Goal: Task Accomplishment & Management: Complete application form

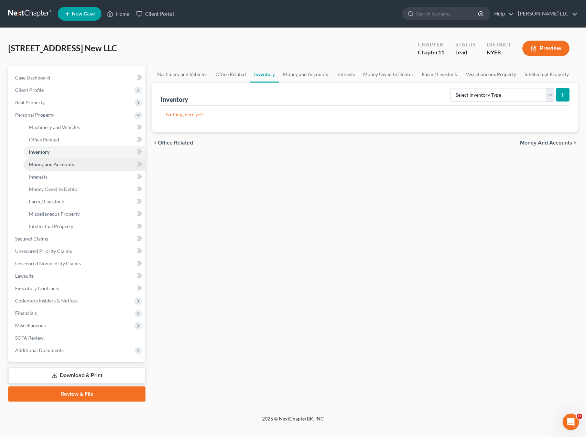
click at [58, 163] on span "Money and Accounts" at bounding box center [51, 164] width 45 height 6
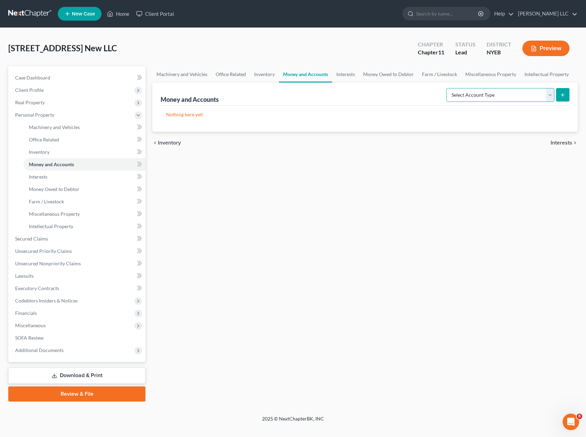
click at [464, 94] on select "Select Account Type Brokerage (A/B: 3, SOFA: 18) Cash on Hand (A/B: 2) Certific…" at bounding box center [500, 95] width 108 height 14
select select "cash_on_hand"
click at [448, 88] on select "Select Account Type Brokerage (A/B: 3, SOFA: 18) Cash on Hand (A/B: 2) Certific…" at bounding box center [500, 95] width 108 height 14
click at [560, 94] on icon "submit" at bounding box center [563, 95] width 6 height 6
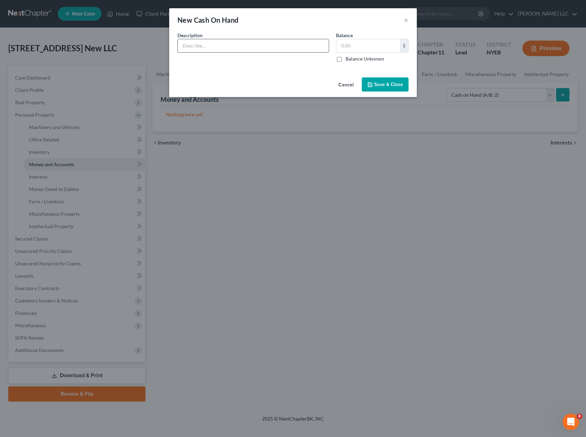
click at [253, 48] on input "text" at bounding box center [253, 45] width 151 height 13
type input "[PERSON_NAME] Cash"
type input "1,000.00"
click at [369, 85] on icon "button" at bounding box center [370, 85] width 6 height 6
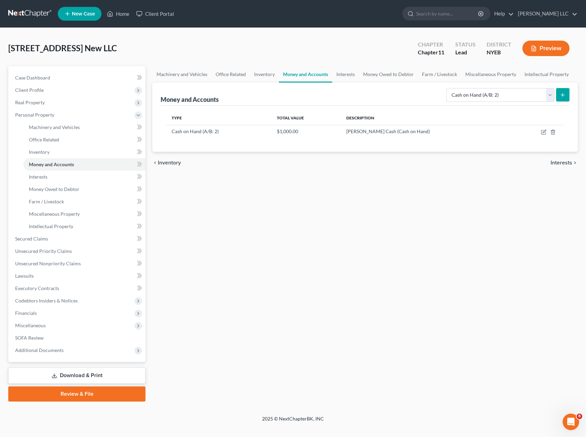
click at [563, 96] on icon "submit" at bounding box center [563, 95] width 6 height 6
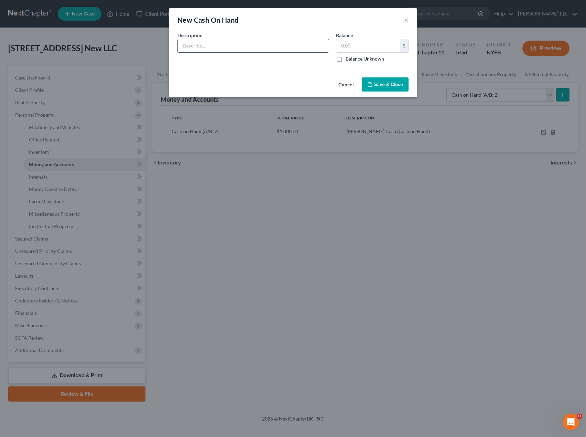
click at [233, 44] on input "text" at bounding box center [253, 45] width 151 height 13
type input "b"
type input "Bank Accounts"
type input "0.00"
click at [398, 85] on span "Save & Close" at bounding box center [388, 84] width 29 height 6
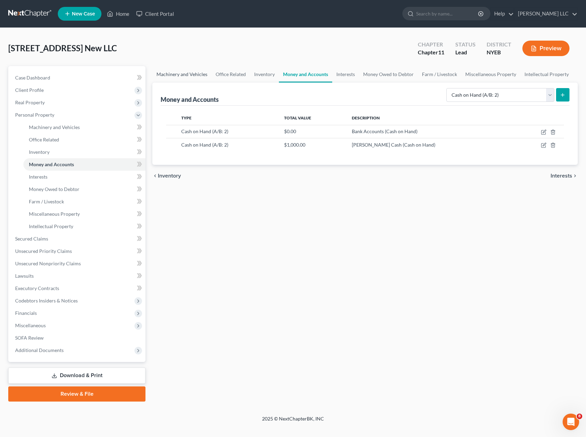
click at [195, 74] on link "Machinery and Vehicles" at bounding box center [181, 74] width 59 height 17
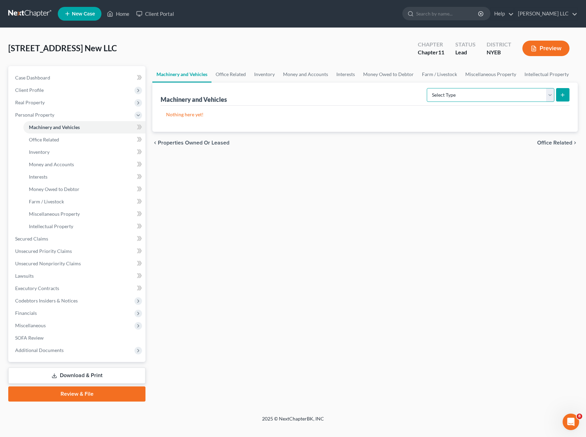
click at [548, 95] on select "Select Type Aircraft (A/B: 49) Other Machinery, Fixtures and Equipment (A/B: 50…" at bounding box center [491, 95] width 128 height 14
click at [384, 100] on div "Machinery and Vehicles Select Type Aircraft (A/B: 49) Other Machinery, Fixtures…" at bounding box center [365, 94] width 409 height 23
click at [266, 115] on p "Nothing here yet!" at bounding box center [365, 114] width 398 height 7
click at [549, 94] on select "Select Type Aircraft (A/B: 49) Other Machinery, Fixtures and Equipment (A/B: 50…" at bounding box center [491, 95] width 128 height 14
select select "other"
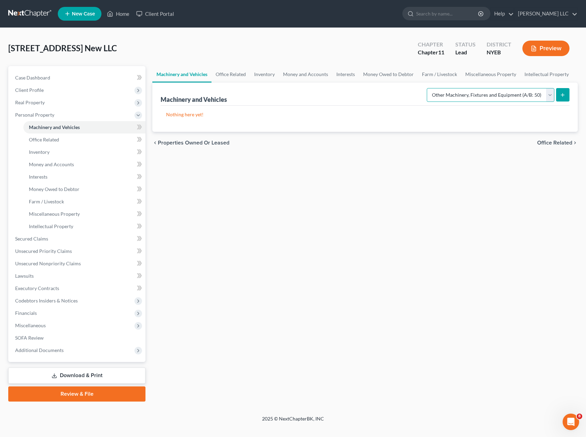
click at [428, 88] on select "Select Type Aircraft (A/B: 49) Other Machinery, Fixtures and Equipment (A/B: 50…" at bounding box center [491, 95] width 128 height 14
click at [563, 92] on icon "submit" at bounding box center [563, 95] width 6 height 6
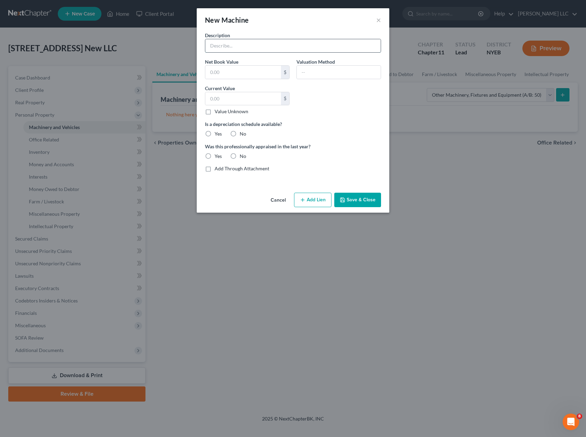
click at [263, 47] on input "text" at bounding box center [292, 45] width 175 height 13
type input "Not Applicable"
click at [366, 202] on button "Save & Close" at bounding box center [357, 200] width 47 height 14
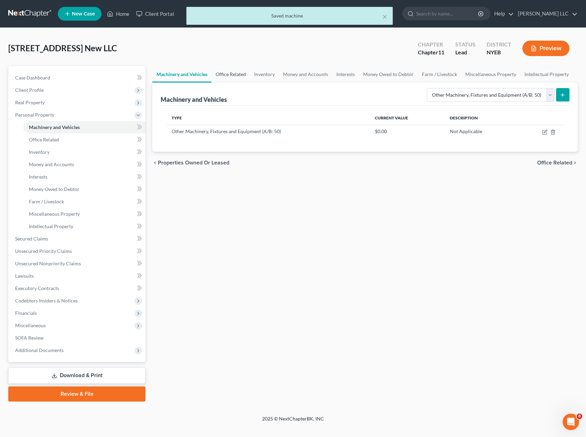
click at [241, 73] on link "Office Related" at bounding box center [230, 74] width 39 height 17
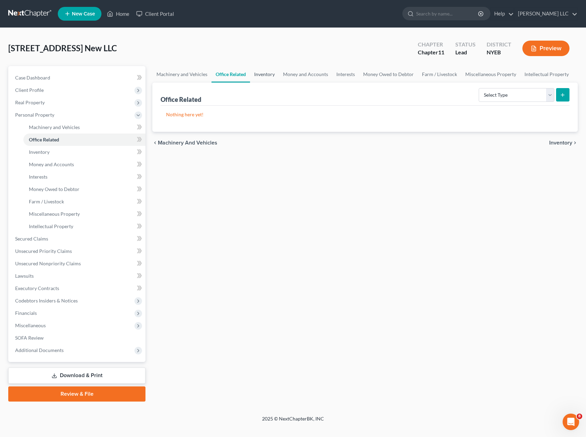
click at [267, 73] on link "Inventory" at bounding box center [264, 74] width 29 height 17
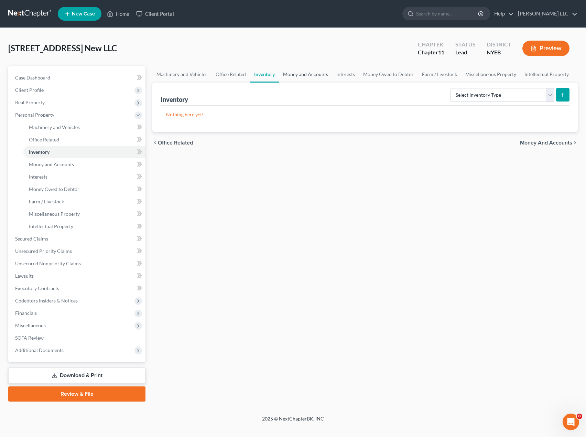
click at [295, 74] on link "Money and Accounts" at bounding box center [305, 74] width 53 height 17
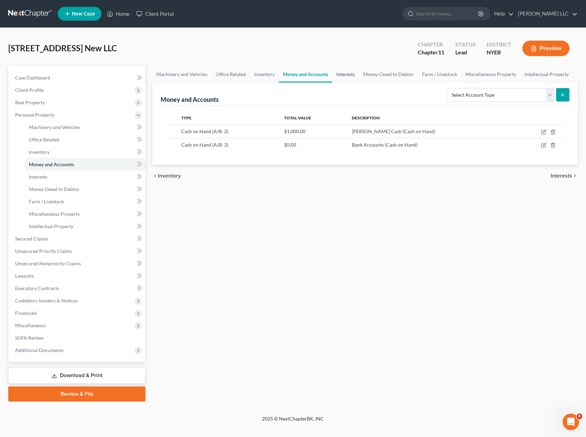
click at [337, 76] on link "Interests" at bounding box center [345, 74] width 27 height 17
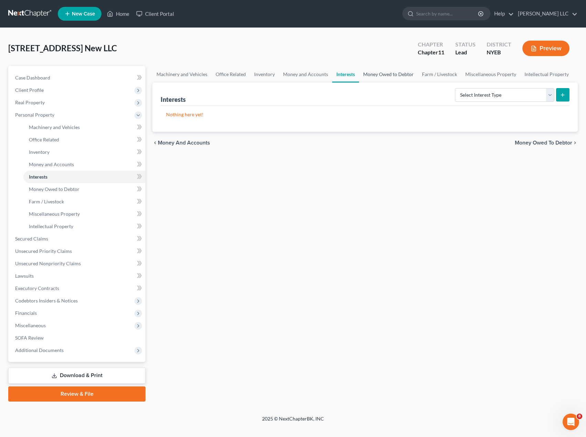
click at [367, 75] on link "Money Owed to Debtor" at bounding box center [388, 74] width 59 height 17
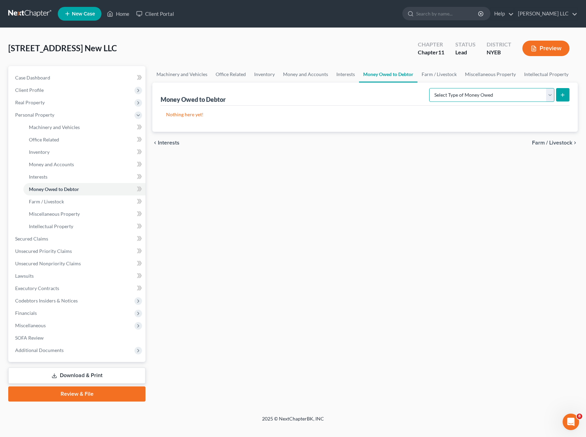
click at [550, 97] on select "Select Type of Money Owed Accounts Receivable (A/B: 11) Causes of Action Agains…" at bounding box center [491, 95] width 125 height 14
select select "accounts_receivable"
click at [431, 88] on select "Select Type of Money Owed Accounts Receivable (A/B: 11) Causes of Action Agains…" at bounding box center [491, 95] width 125 height 14
click at [563, 95] on icon "submit" at bounding box center [563, 95] width 6 height 6
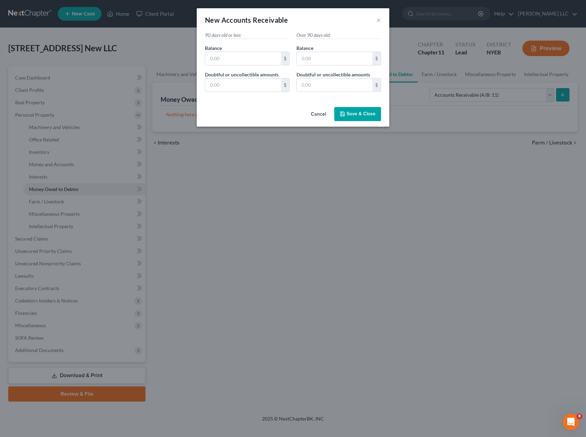
click at [319, 33] on p "Over 90 days old:" at bounding box center [338, 35] width 85 height 7
click at [273, 61] on input "text" at bounding box center [243, 58] width 76 height 13
click at [261, 60] on input "text" at bounding box center [243, 58] width 76 height 13
type input "36,000"
click at [368, 116] on span "Save & Close" at bounding box center [361, 114] width 29 height 6
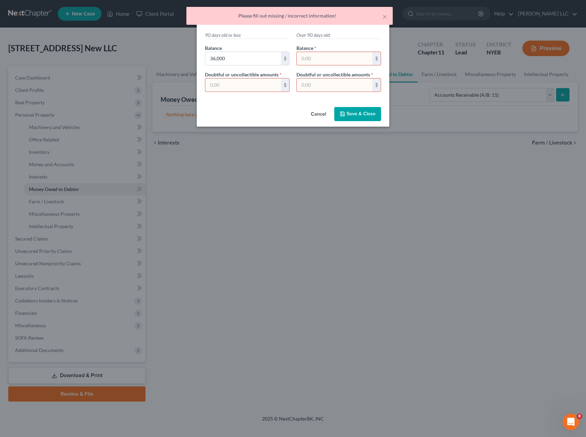
click at [250, 38] on p "90 days old or less:" at bounding box center [247, 35] width 85 height 7
click at [245, 32] on p "90 days old or less:" at bounding box center [247, 35] width 85 height 7
click at [244, 81] on input "text" at bounding box center [243, 84] width 76 height 13
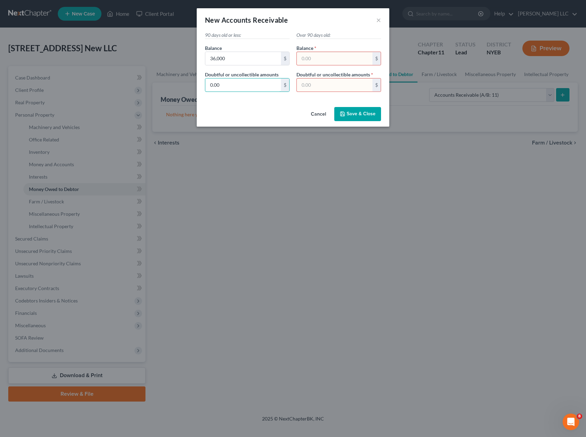
type input "0.00"
click at [350, 117] on button "Save & Close" at bounding box center [357, 114] width 47 height 14
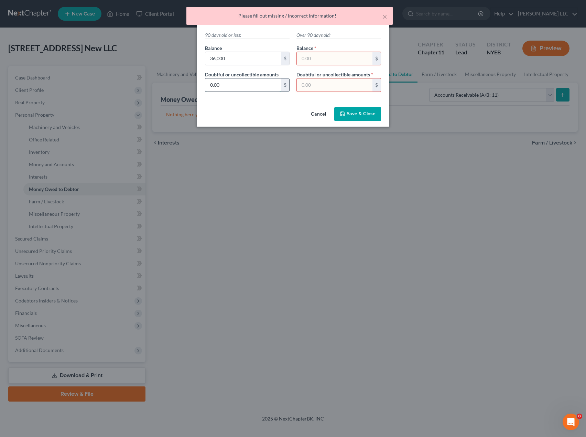
click at [232, 83] on input "0.00" at bounding box center [243, 84] width 76 height 13
click at [319, 58] on input "text" at bounding box center [335, 58] width 76 height 13
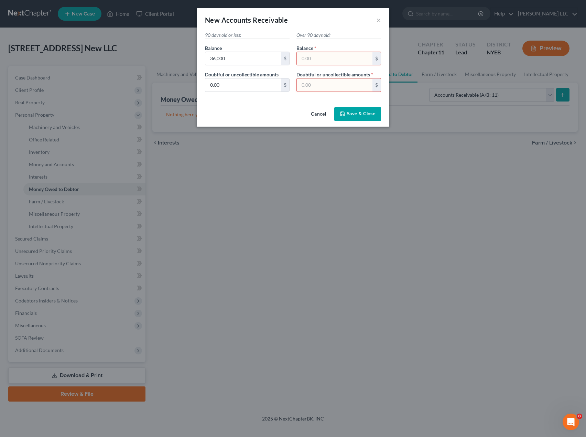
type input "1"
type input "120,000"
type input "30,000"
click at [358, 109] on button "Save & Close" at bounding box center [357, 114] width 47 height 14
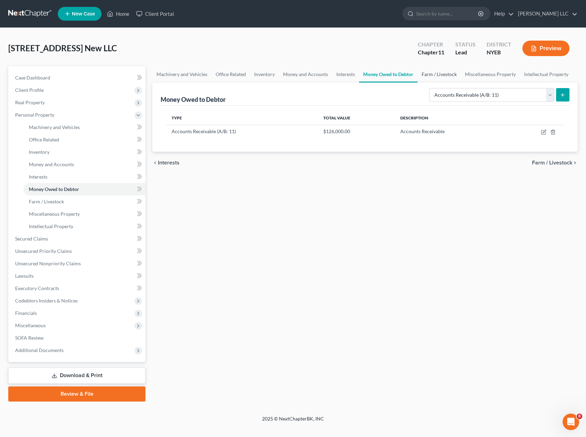
click at [436, 76] on link "Farm / Livestock" at bounding box center [438, 74] width 43 height 17
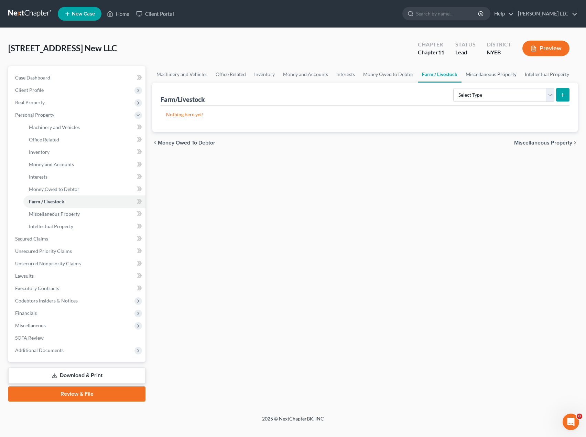
click at [467, 75] on link "Miscellaneous Property" at bounding box center [490, 74] width 59 height 17
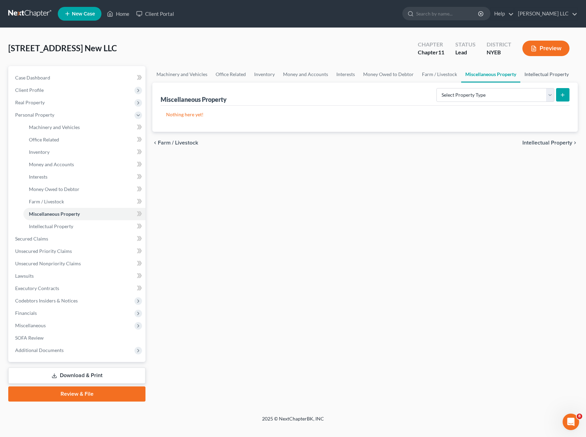
click at [532, 76] on link "Intellectual Property" at bounding box center [546, 74] width 53 height 17
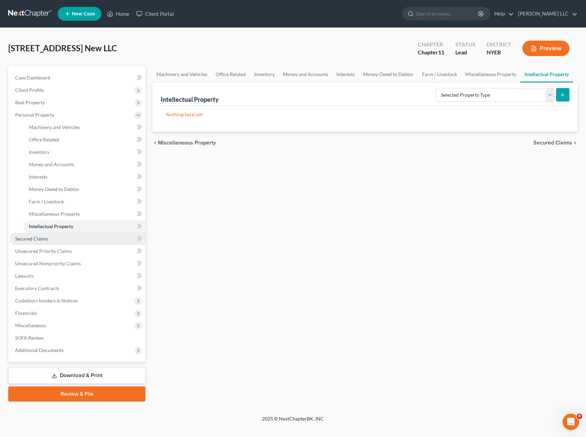
click at [46, 239] on span "Secured Claims" at bounding box center [31, 238] width 33 height 6
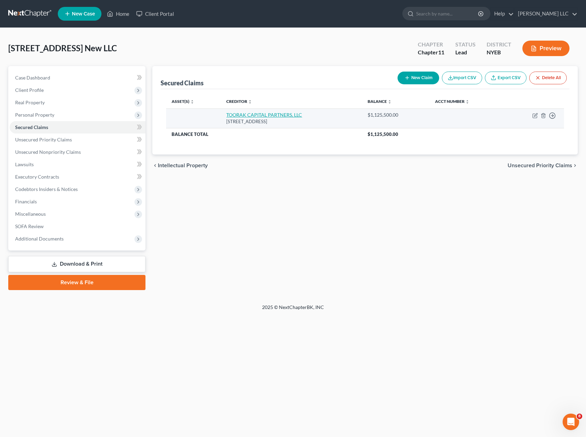
click at [279, 114] on link "TOORAK CAPITAL PARTNERS, LLC" at bounding box center [264, 115] width 76 height 6
select select "33"
select select "0"
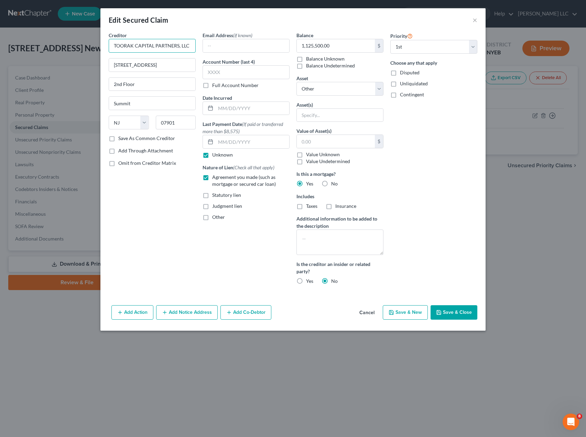
drag, startPoint x: 190, startPoint y: 48, endPoint x: 106, endPoint y: 46, distance: 83.9
click at [106, 46] on div "Creditor * TOORAK CAPITAL PARTNERS, LLC [STREET_ADDRESS] [GEOGRAPHIC_DATA] [US_…" at bounding box center [152, 161] width 94 height 258
click at [160, 195] on div "Creditor * TOORAK CAPITAL PARTNERS, LLC [STREET_ADDRESS] [GEOGRAPHIC_DATA] [US_…" at bounding box center [152, 161] width 94 height 258
click at [452, 317] on button "Save & Close" at bounding box center [453, 312] width 47 height 14
select select
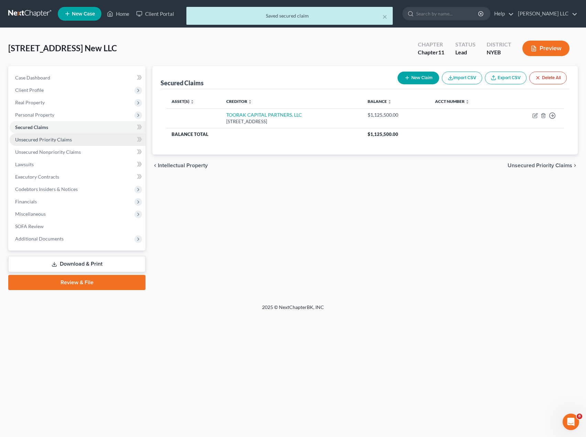
click at [48, 141] on span "Unsecured Priority Claims" at bounding box center [43, 139] width 57 height 6
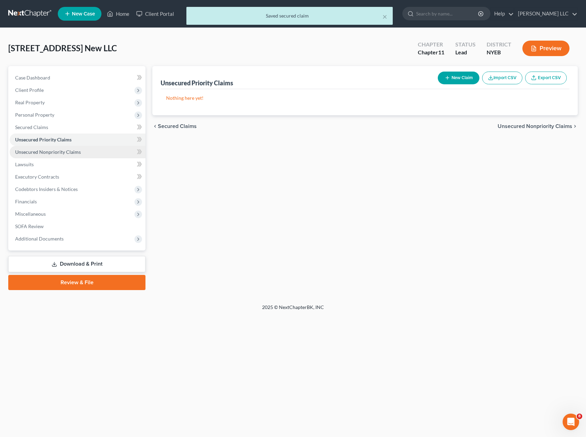
click at [46, 150] on span "Unsecured Nonpriority Claims" at bounding box center [48, 152] width 66 height 6
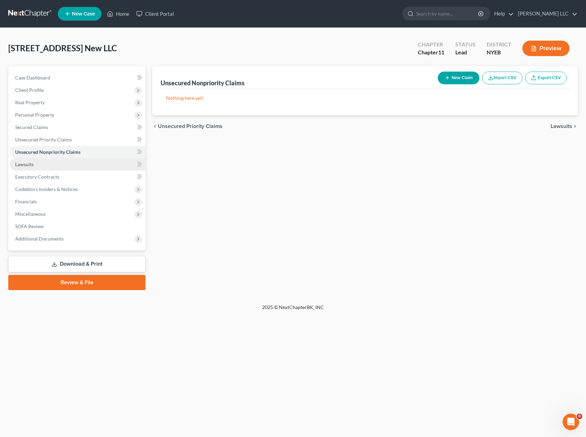
click at [35, 165] on link "Lawsuits" at bounding box center [78, 164] width 136 height 12
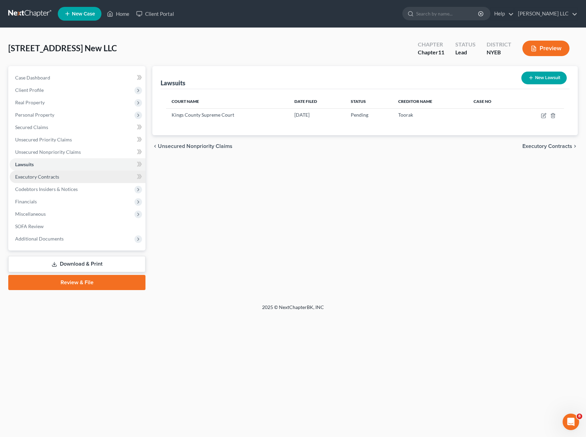
click at [28, 177] on span "Executory Contracts" at bounding box center [37, 177] width 44 height 6
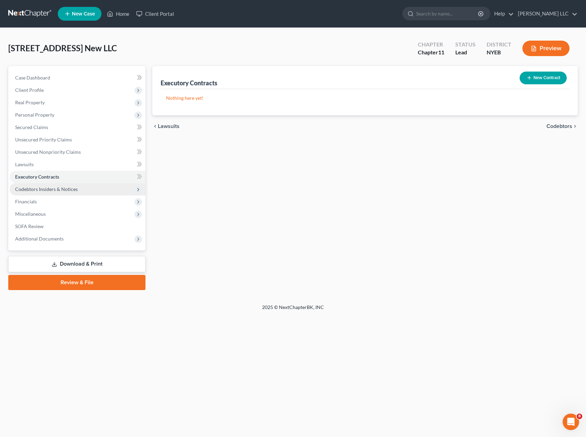
click at [32, 189] on span "Codebtors Insiders & Notices" at bounding box center [46, 189] width 63 height 6
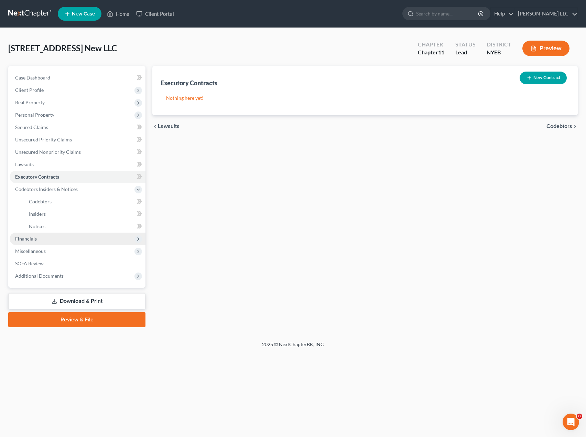
click at [32, 241] on span "Financials" at bounding box center [26, 238] width 22 height 6
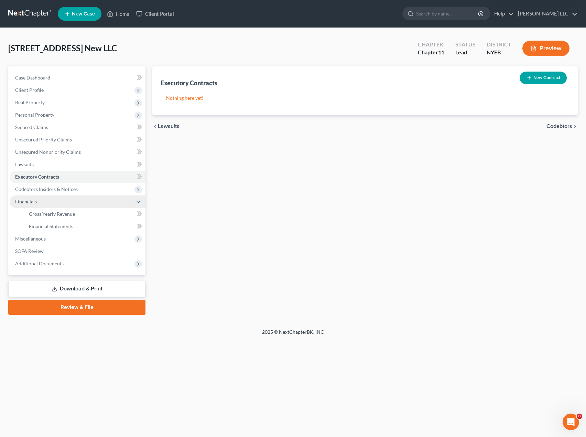
click at [34, 202] on span "Financials" at bounding box center [26, 201] width 22 height 6
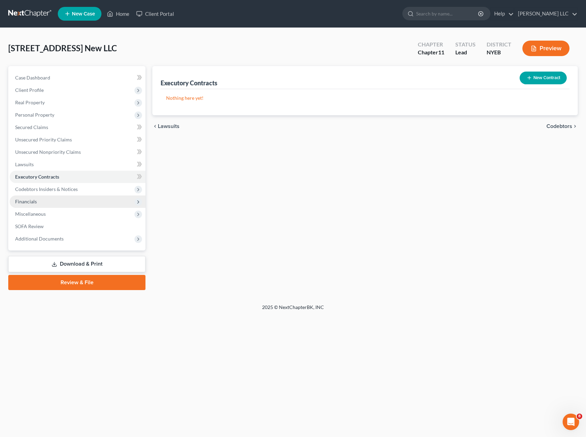
click at [34, 202] on span "Financials" at bounding box center [26, 201] width 22 height 6
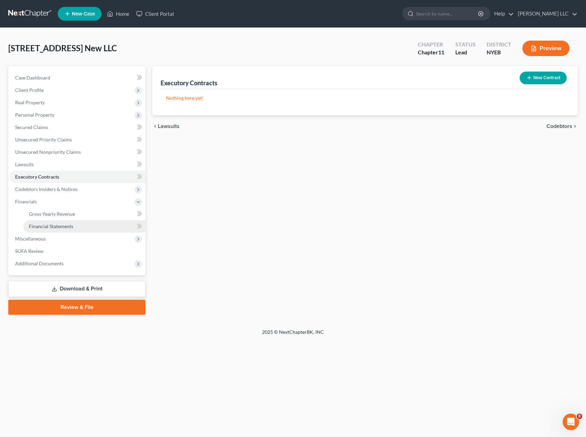
click at [44, 222] on link "Financial Statements" at bounding box center [84, 226] width 122 height 12
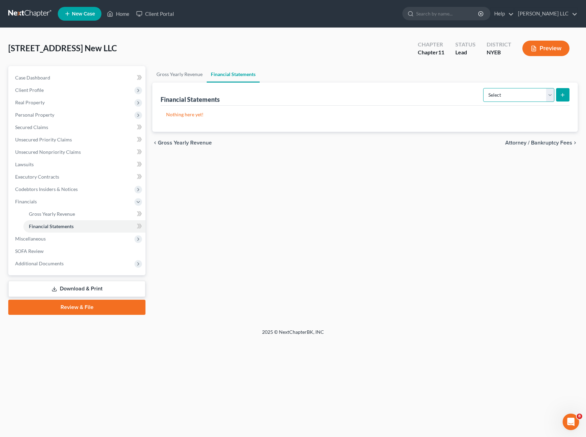
click at [549, 92] on select "Select Auditor Bookkeeper Creditor Pension Contribution Records Keeper Tax Cons…" at bounding box center [518, 95] width 71 height 14
click at [405, 75] on ul "Gross Yearly Revenue Financial Statements" at bounding box center [364, 74] width 425 height 17
click at [81, 233] on span "Miscellaneous" at bounding box center [78, 238] width 136 height 12
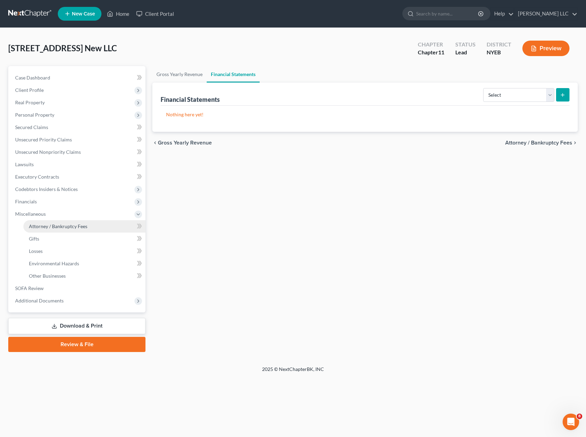
click at [83, 225] on span "Attorney / Bankruptcy Fees" at bounding box center [58, 226] width 58 height 6
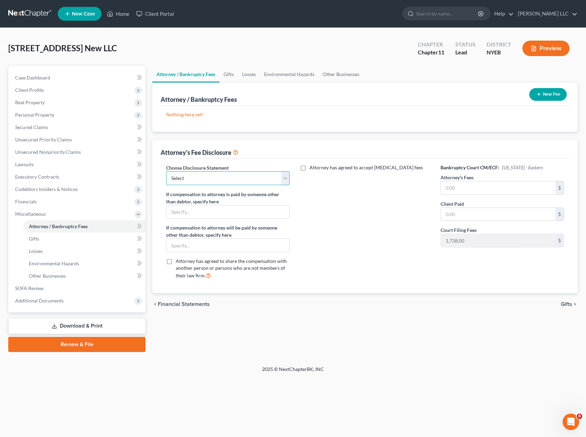
click at [287, 177] on select "Select Default Disclosure" at bounding box center [227, 178] width 123 height 14
select select "0"
click at [166, 171] on select "Select Default Disclosure" at bounding box center [227, 178] width 123 height 14
click at [205, 211] on input "text" at bounding box center [227, 211] width 123 height 13
click at [51, 248] on link "Losses" at bounding box center [84, 251] width 122 height 12
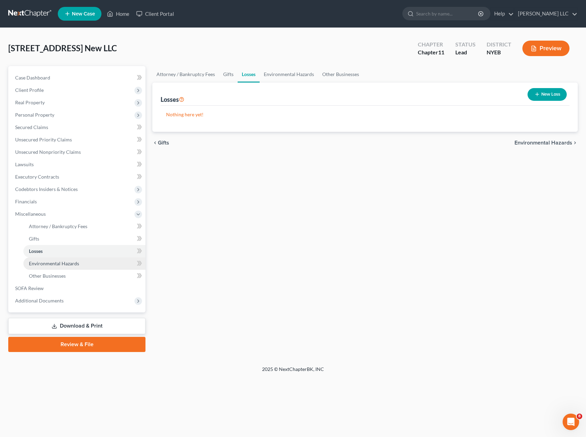
click at [45, 263] on span "Environmental Hazards" at bounding box center [54, 263] width 50 height 6
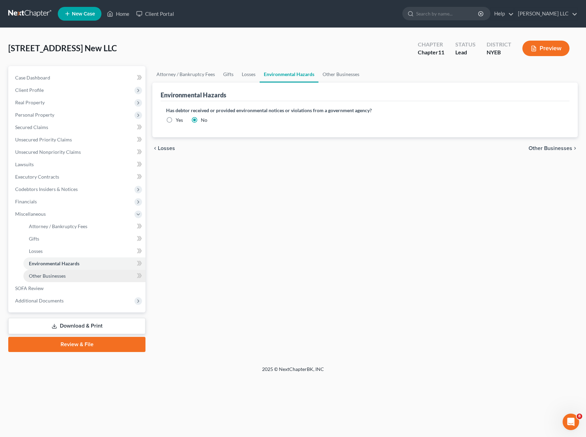
click at [50, 277] on span "Other Businesses" at bounding box center [47, 276] width 37 height 6
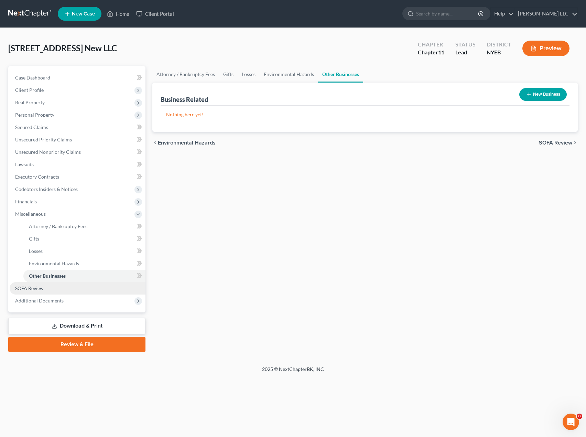
click at [40, 290] on span "SOFA Review" at bounding box center [29, 288] width 29 height 6
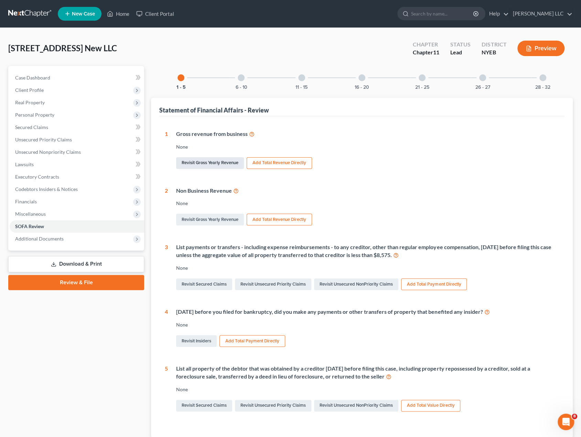
click at [207, 163] on link "Revisit Gross Yearly Revenue" at bounding box center [210, 163] width 68 height 12
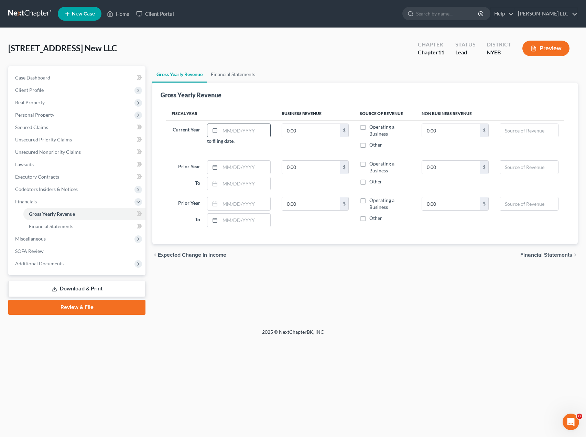
click at [216, 128] on icon at bounding box center [215, 131] width 6 height 6
click at [215, 130] on line at bounding box center [215, 130] width 4 height 0
click at [221, 129] on input "text" at bounding box center [245, 130] width 50 height 13
click at [67, 223] on span "Financial Statements" at bounding box center [51, 226] width 44 height 6
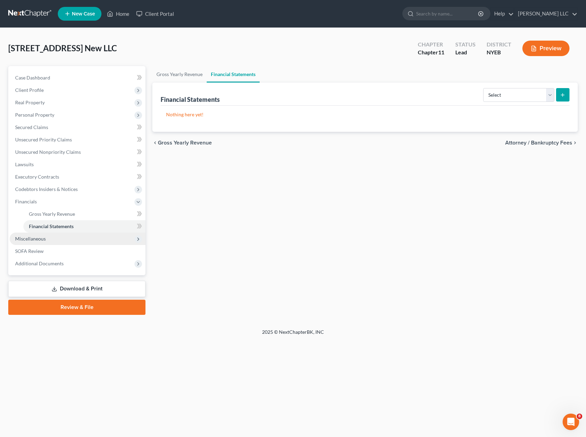
click at [47, 238] on span "Miscellaneous" at bounding box center [78, 238] width 136 height 12
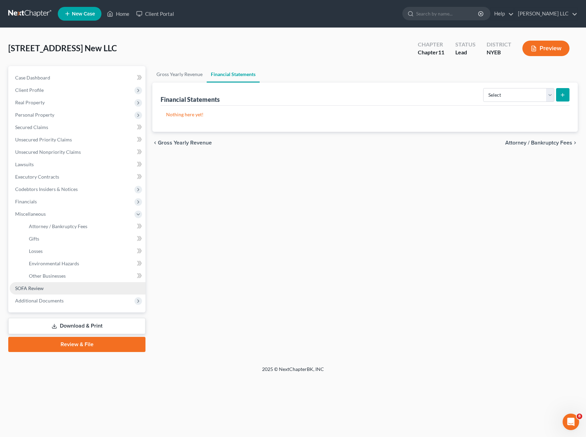
click at [41, 284] on link "SOFA Review" at bounding box center [78, 288] width 136 height 12
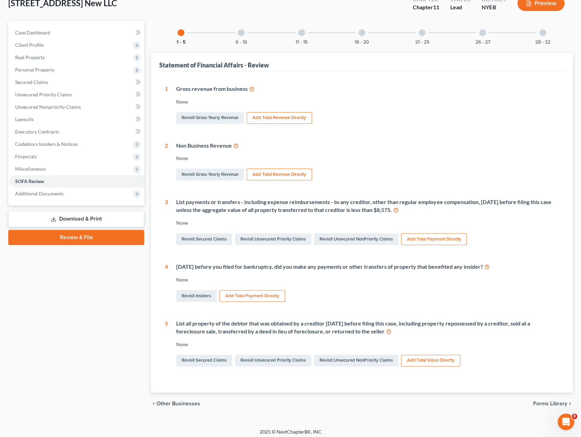
scroll to position [48, 0]
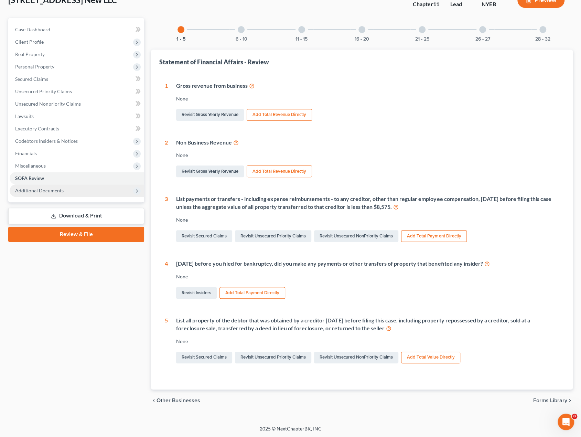
click at [40, 192] on span "Additional Documents" at bounding box center [39, 190] width 48 height 6
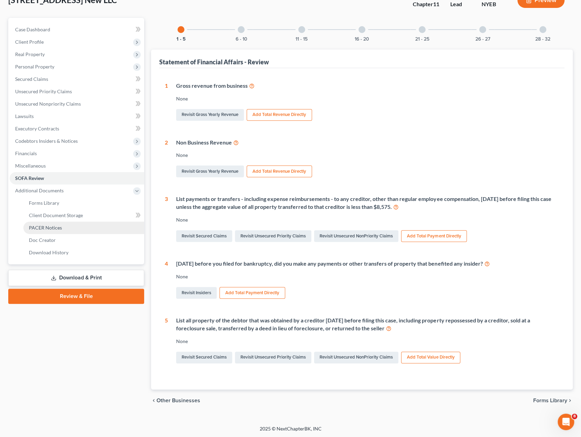
click at [61, 227] on link "PACER Notices" at bounding box center [83, 227] width 121 height 12
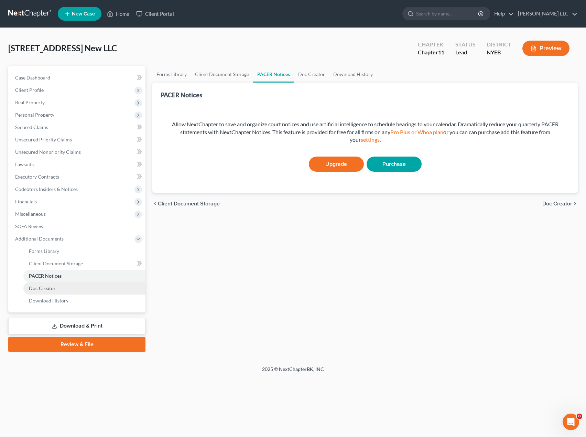
click at [41, 288] on span "Doc Creator" at bounding box center [42, 288] width 27 height 6
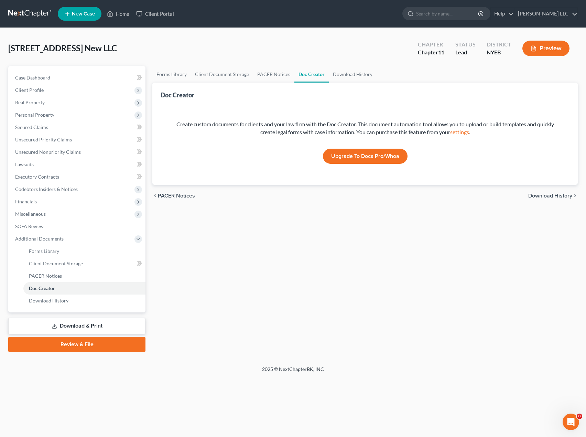
click at [75, 345] on link "Review & File" at bounding box center [76, 344] width 137 height 15
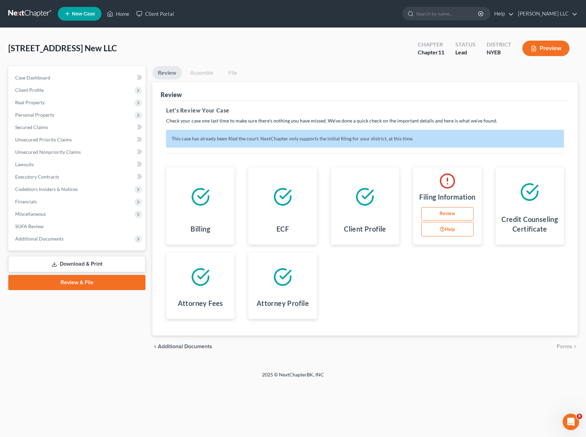
click at [458, 221] on link "Review" at bounding box center [447, 214] width 52 height 14
select select "1"
select select "53"
select select "0"
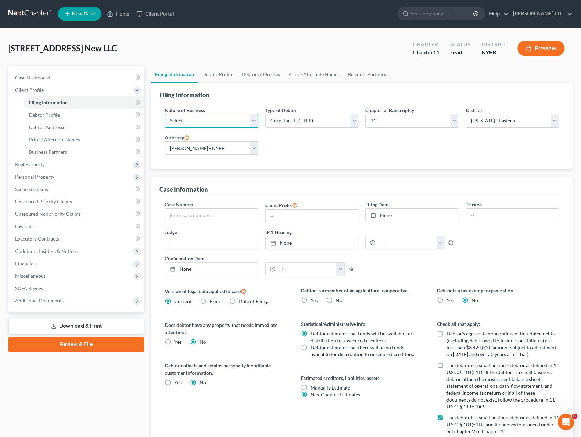
click at [254, 120] on select "Select Clearing Bank Commodity Broker Health Care Business Other Railroad Singl…" at bounding box center [211, 121] width 93 height 14
select select "5"
click at [165, 114] on select "Select Clearing Bank Commodity Broker Health Care Business Other Railroad Singl…" at bounding box center [211, 121] width 93 height 14
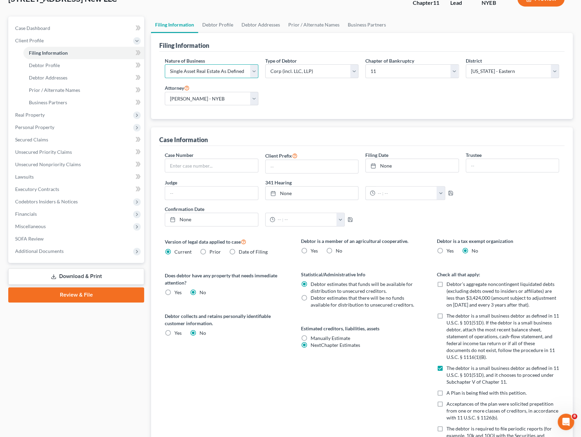
scroll to position [69, 0]
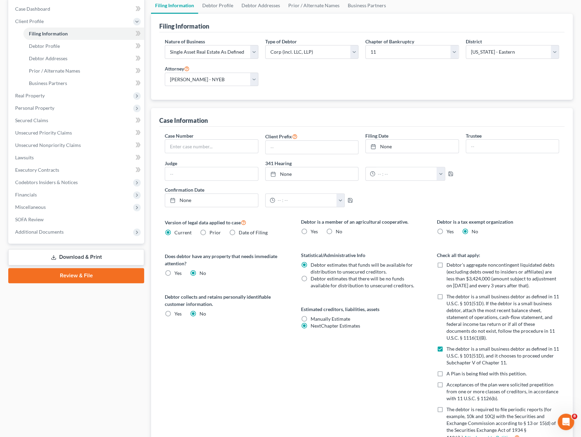
click at [79, 255] on link "Download & Print" at bounding box center [76, 257] width 136 height 16
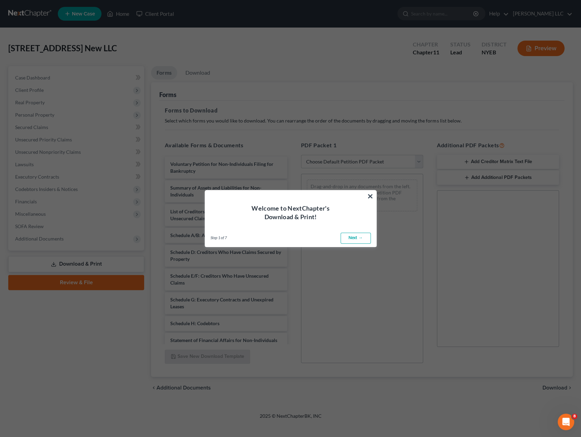
click at [362, 238] on link "Next →" at bounding box center [355, 237] width 30 height 11
select select "0"
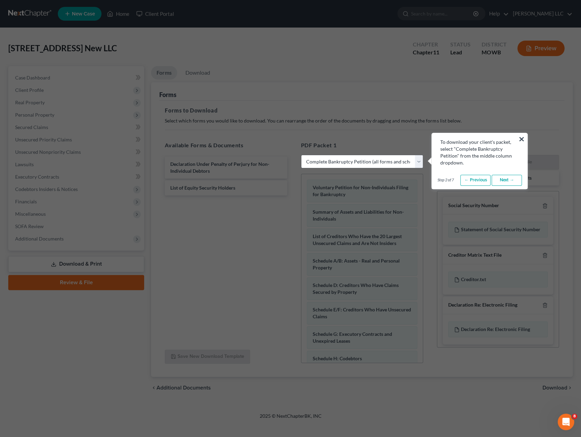
click at [516, 180] on link "Next →" at bounding box center [506, 180] width 30 height 11
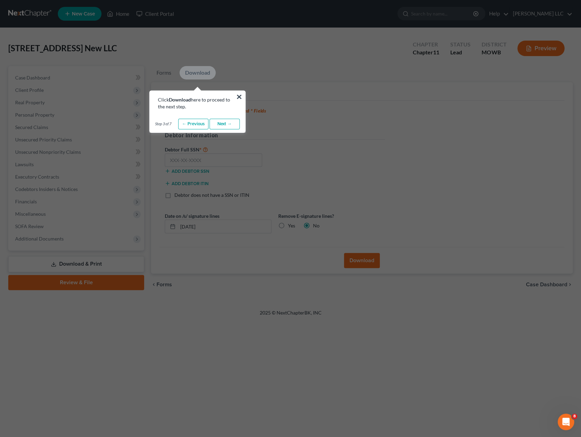
click at [227, 125] on link "Next →" at bounding box center [224, 124] width 30 height 11
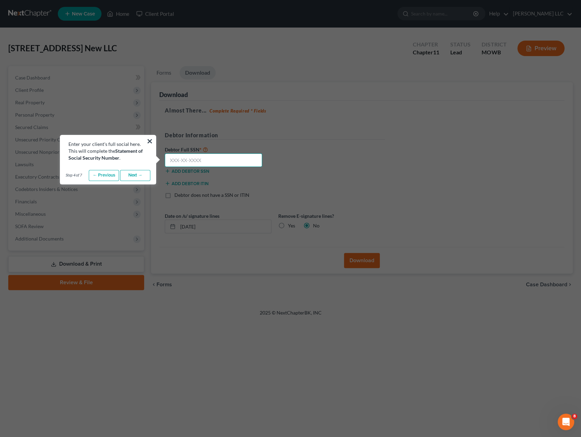
click at [220, 159] on input "text" at bounding box center [213, 160] width 97 height 14
type input "832-09-4539"
click at [133, 176] on link "Next →" at bounding box center [135, 175] width 30 height 11
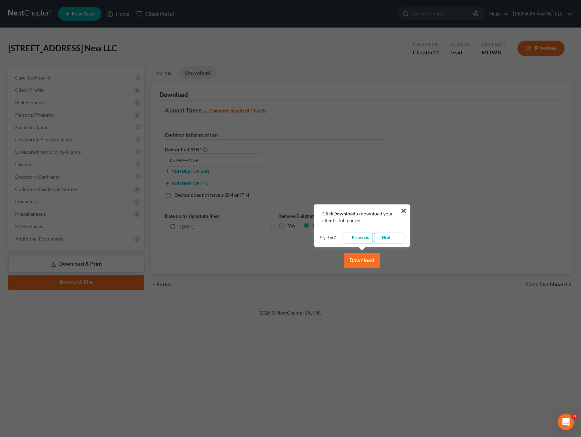
click at [390, 239] on link "Next →" at bounding box center [389, 237] width 30 height 11
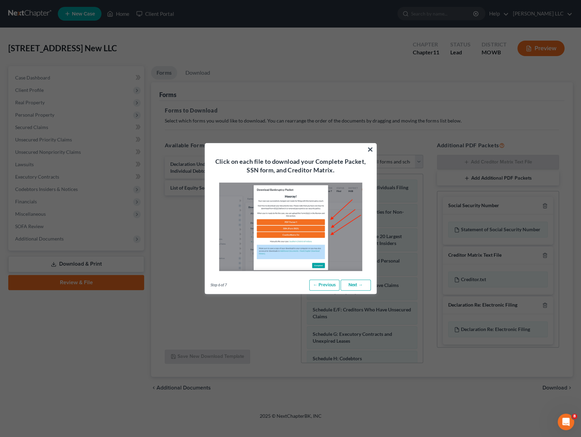
click at [357, 284] on link "Next →" at bounding box center [355, 285] width 30 height 11
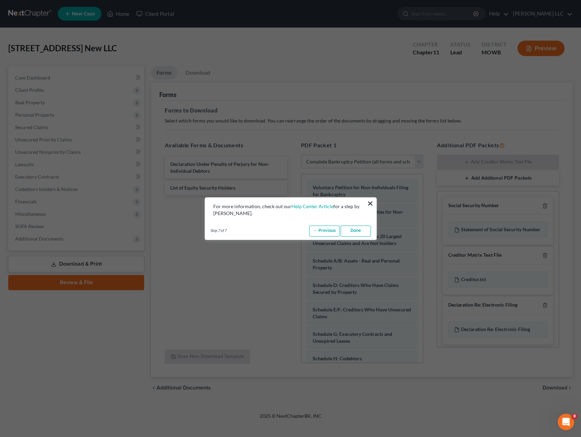
click at [353, 229] on link "Done" at bounding box center [355, 230] width 30 height 11
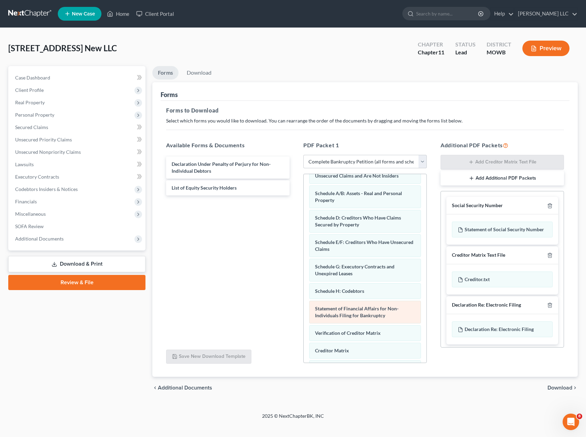
scroll to position [116, 0]
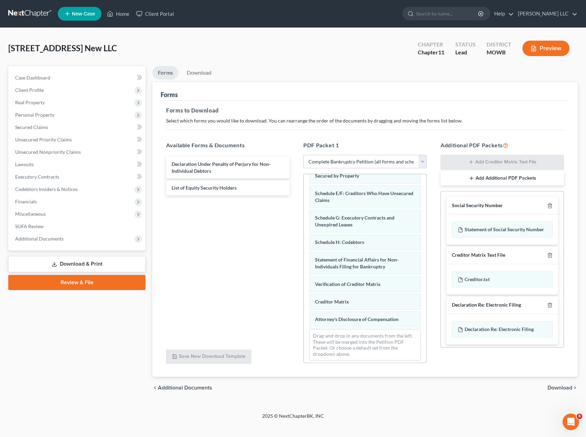
click at [559, 385] on span "Download" at bounding box center [559, 388] width 25 height 6
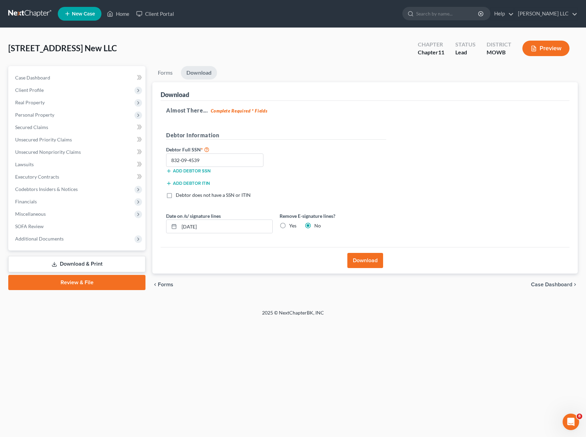
click at [362, 261] on button "Download" at bounding box center [365, 260] width 36 height 15
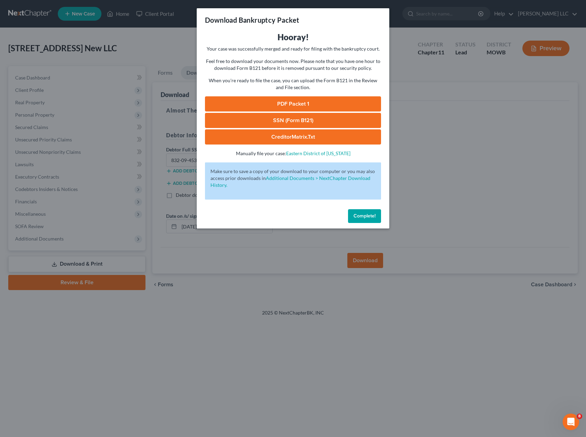
click at [365, 215] on span "Complete!" at bounding box center [364, 216] width 22 height 6
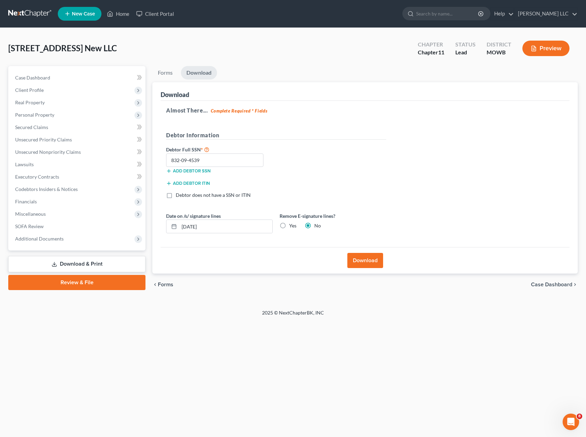
click at [359, 257] on button "Download" at bounding box center [365, 260] width 36 height 15
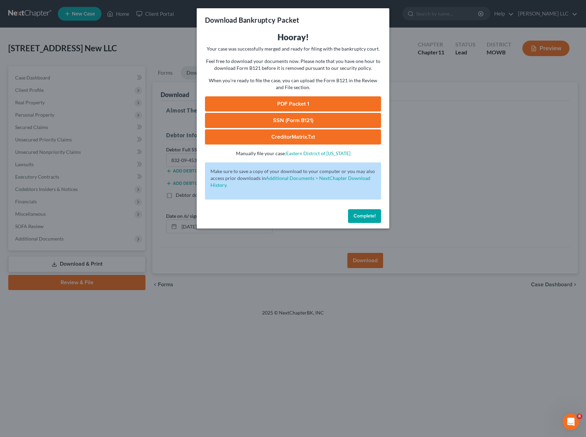
click at [315, 105] on link "PDF Packet 1" at bounding box center [293, 103] width 176 height 15
click at [315, 120] on link "SSN (Form B121)" at bounding box center [293, 120] width 176 height 15
click at [342, 133] on link "CreditorMatrix.txt" at bounding box center [293, 136] width 176 height 15
click at [306, 136] on link "CreditorMatrix.txt" at bounding box center [293, 136] width 176 height 15
drag, startPoint x: 373, startPoint y: 216, endPoint x: 378, endPoint y: 211, distance: 6.6
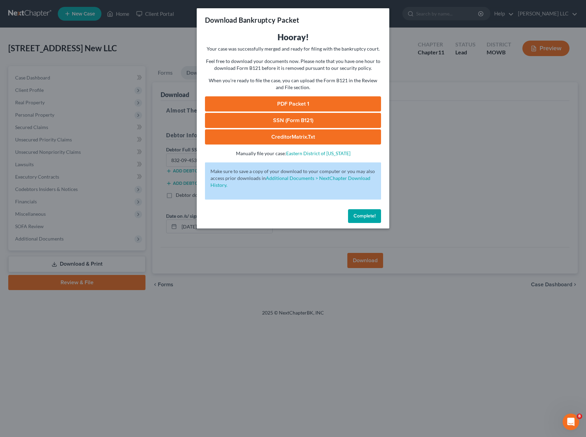
click at [373, 216] on span "Complete!" at bounding box center [364, 216] width 22 height 6
